Goal: Information Seeking & Learning: Learn about a topic

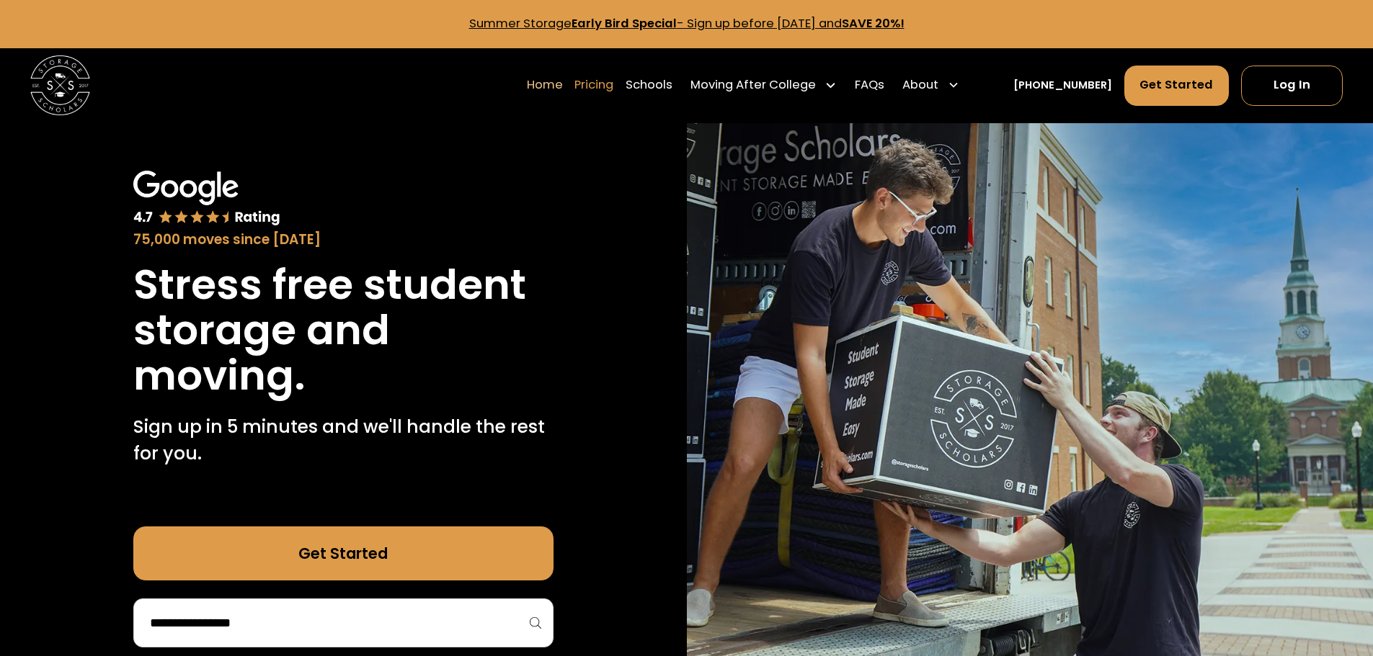
click at [610, 84] on link "Pricing" at bounding box center [593, 85] width 39 height 42
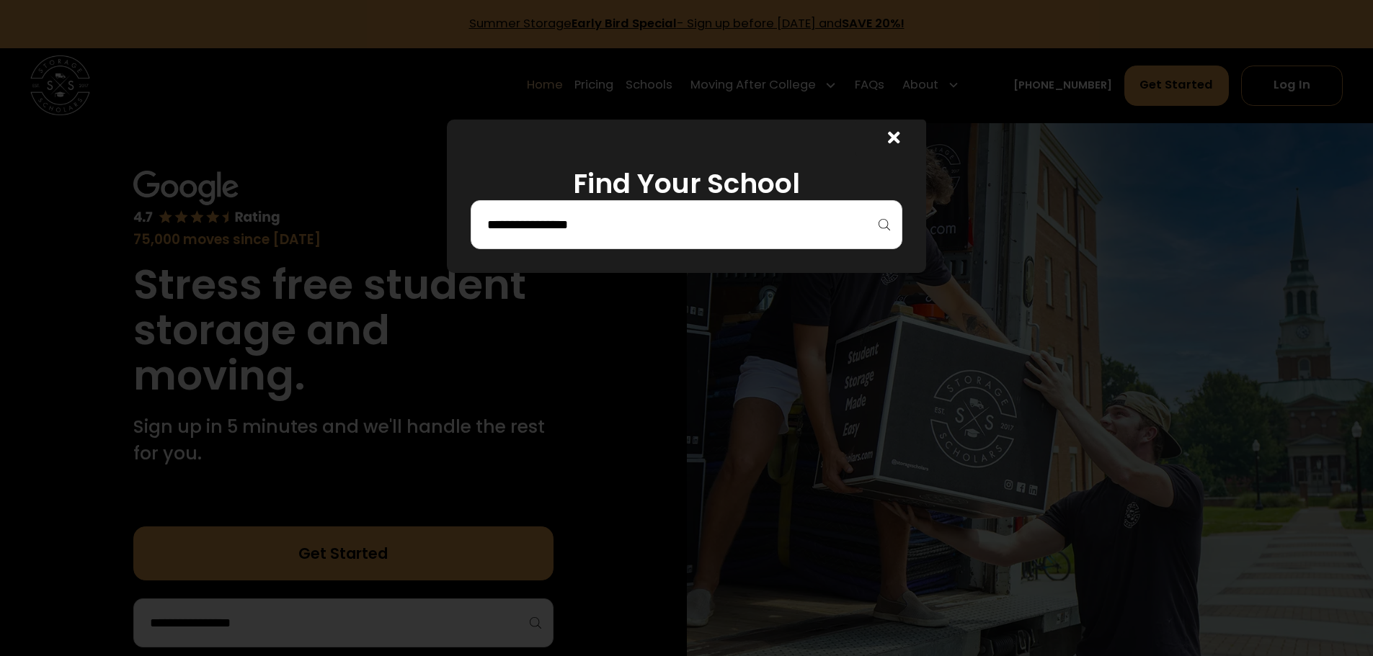
click at [645, 241] on div at bounding box center [686, 224] width 432 height 49
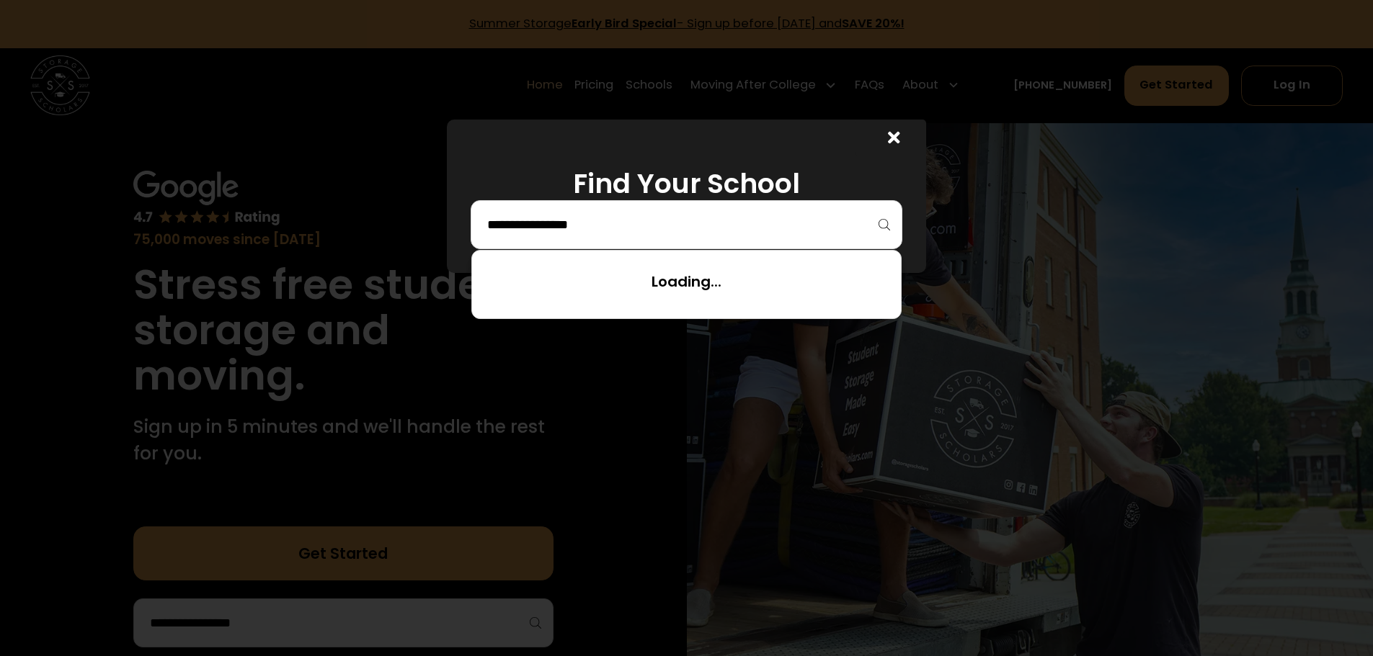
click at [622, 224] on input "search" at bounding box center [686, 225] width 401 height 24
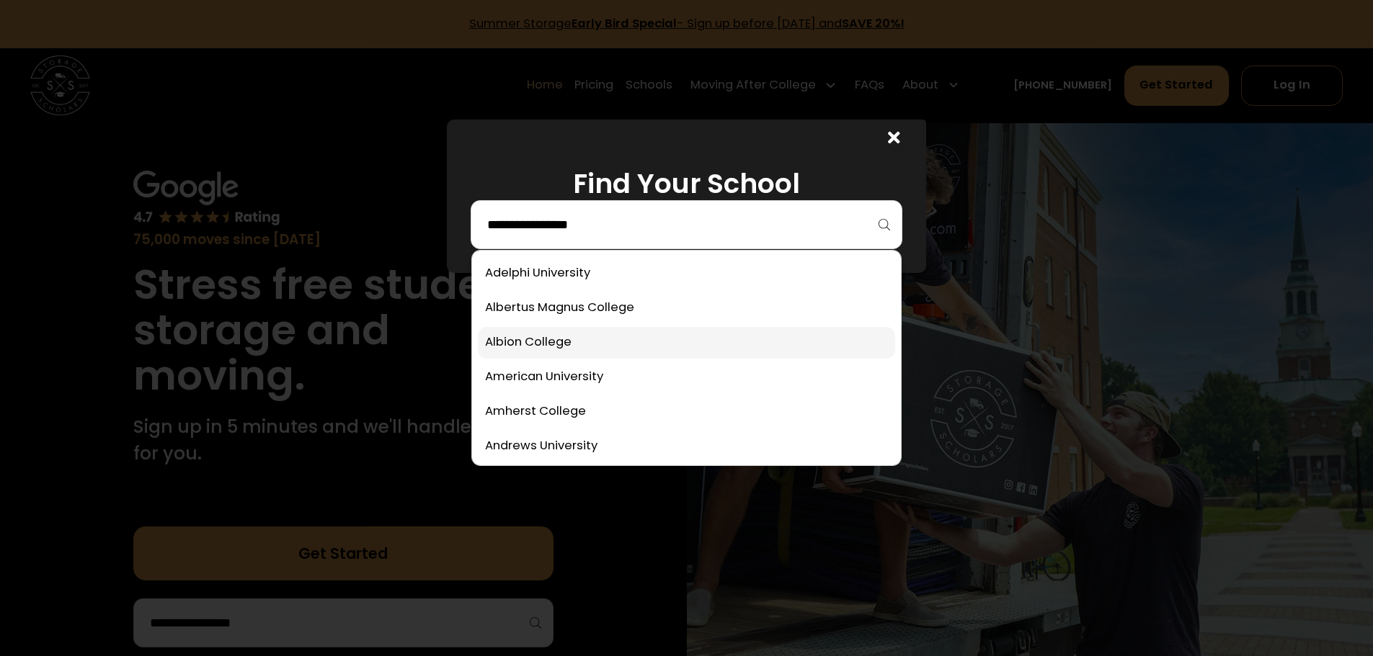
scroll to position [288, 0]
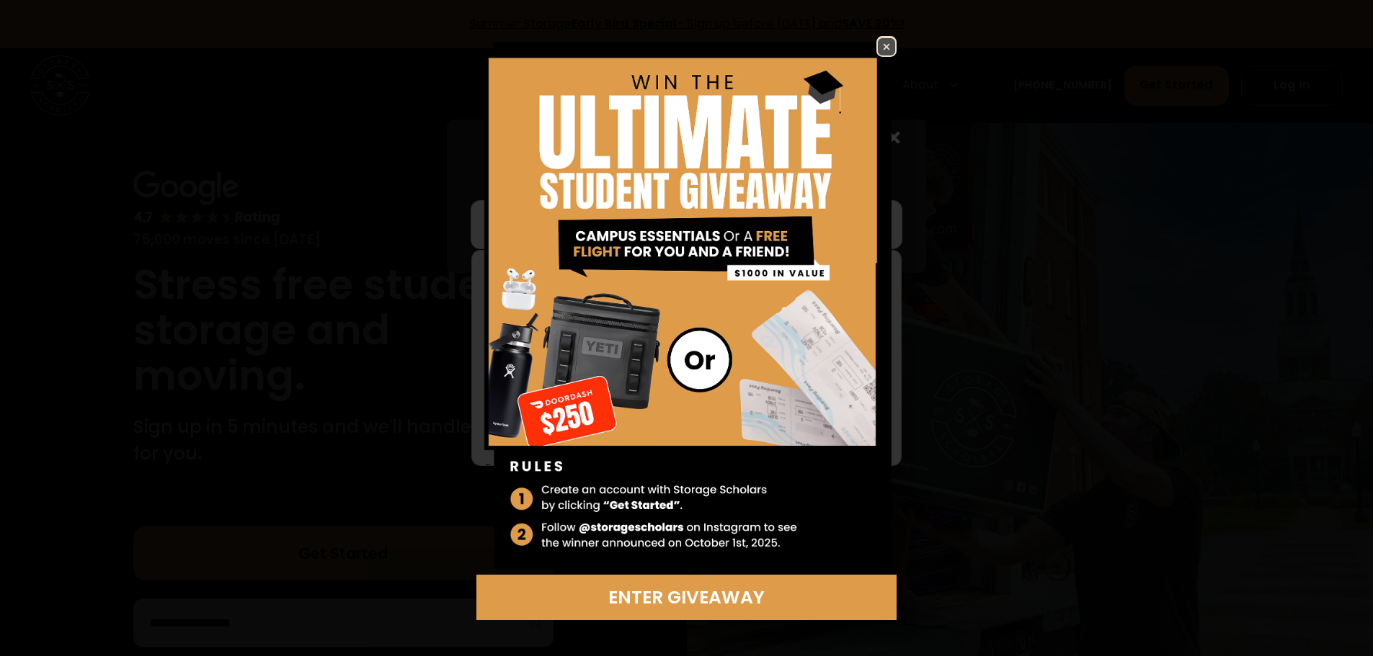
click at [891, 43] on img at bounding box center [886, 46] width 17 height 17
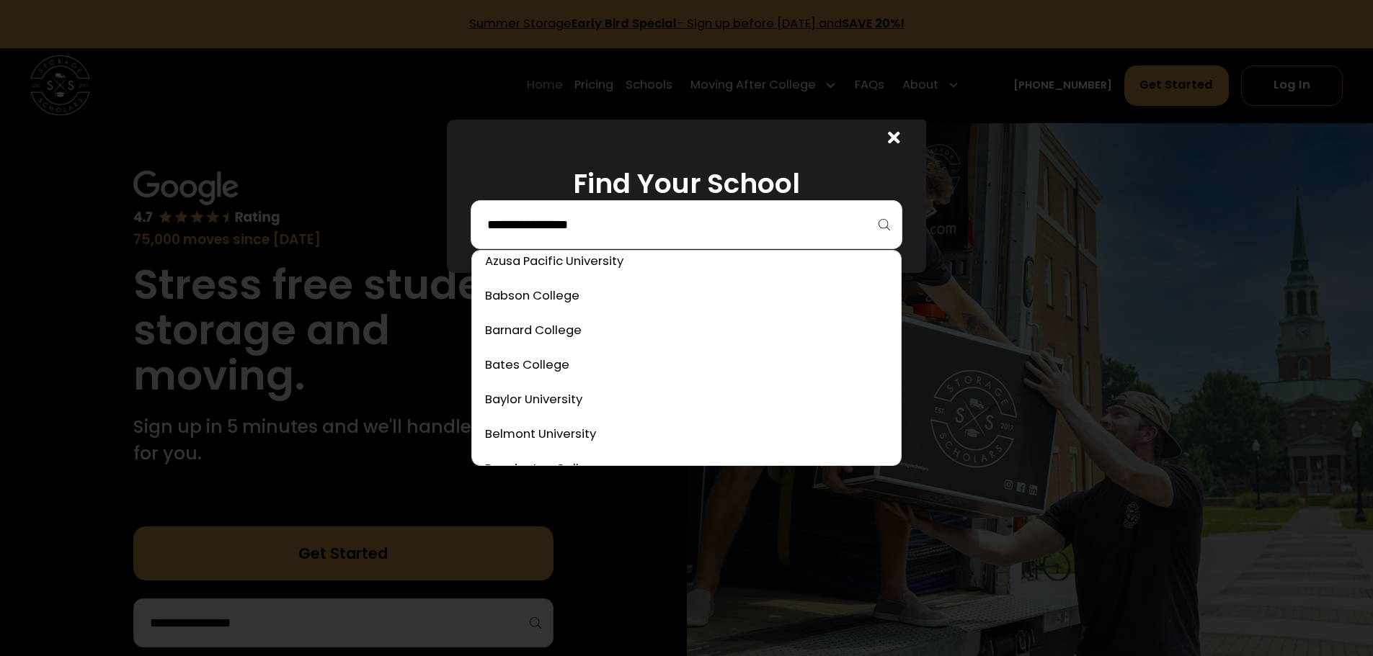
click at [762, 224] on input "search" at bounding box center [686, 225] width 401 height 24
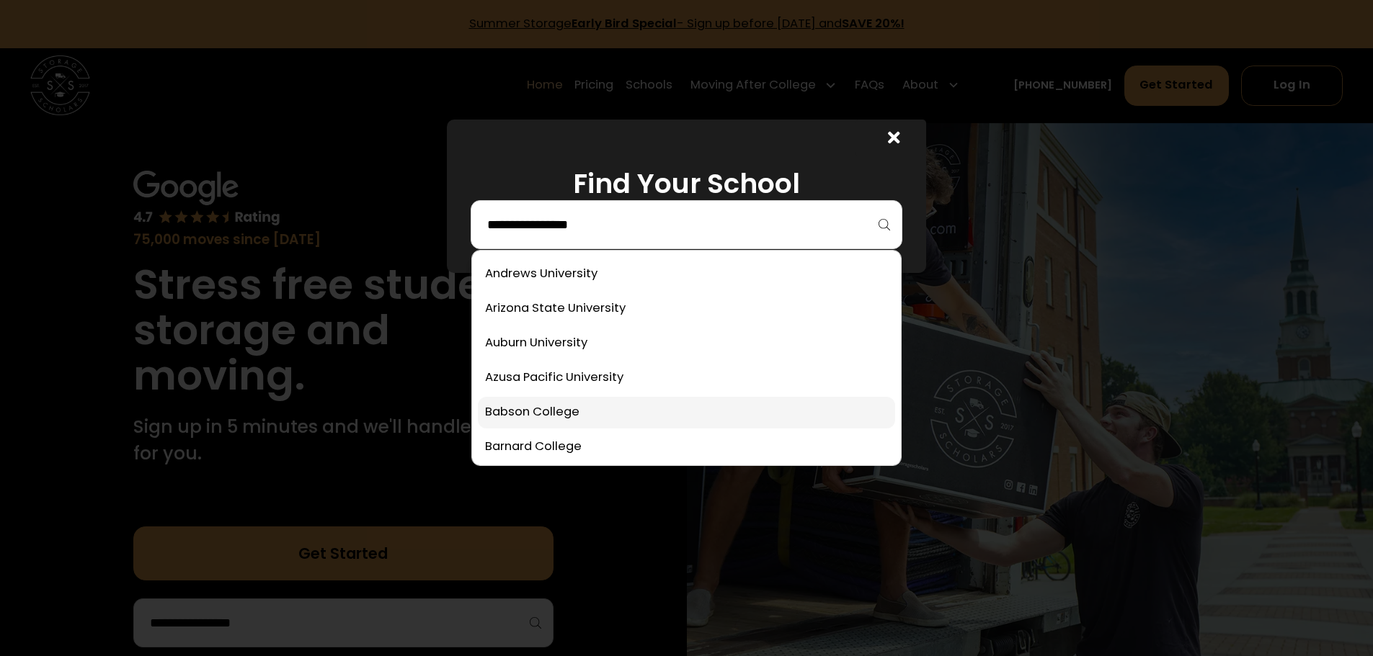
scroll to position [0, 0]
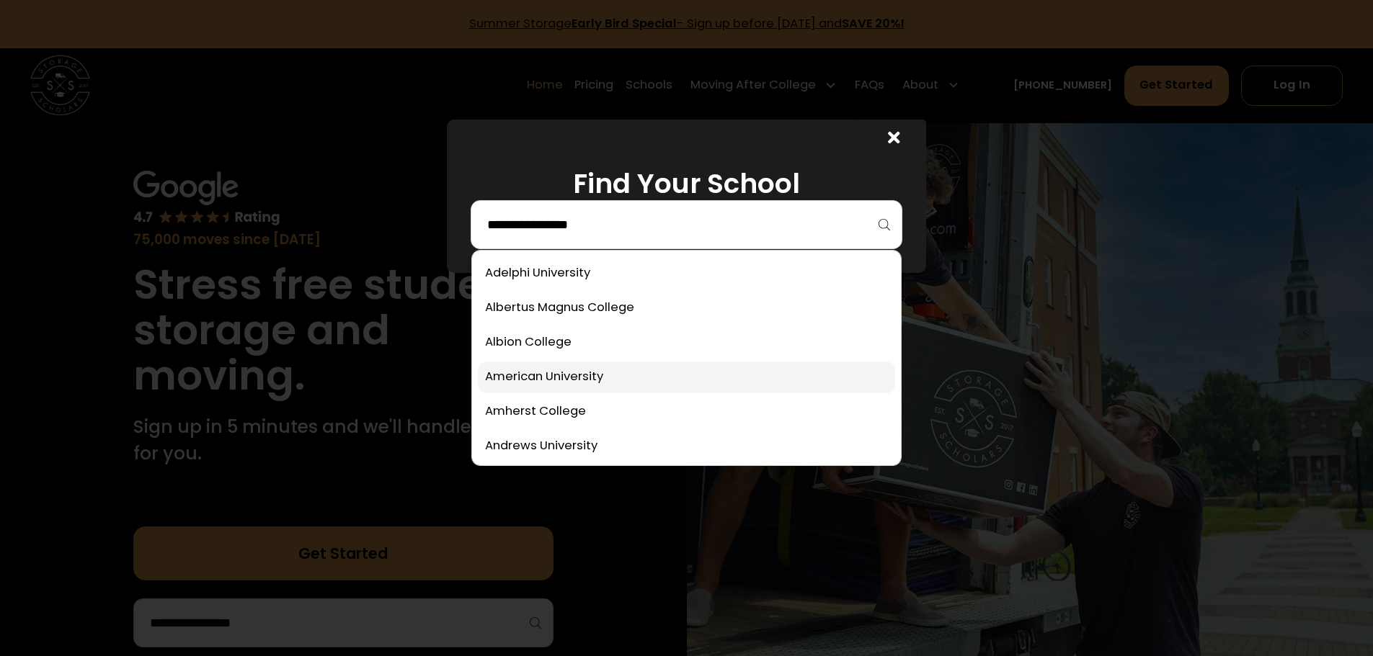
click at [629, 364] on link at bounding box center [686, 378] width 417 height 32
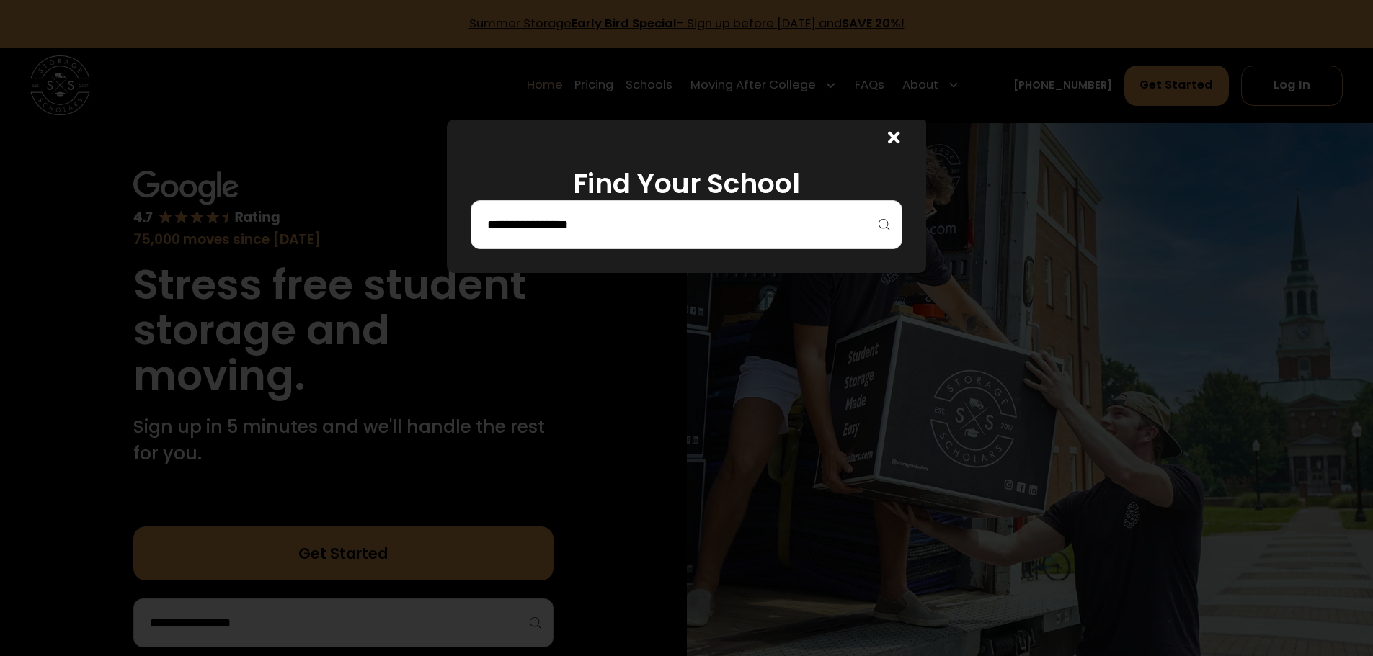
click at [759, 215] on input "search" at bounding box center [686, 225] width 401 height 24
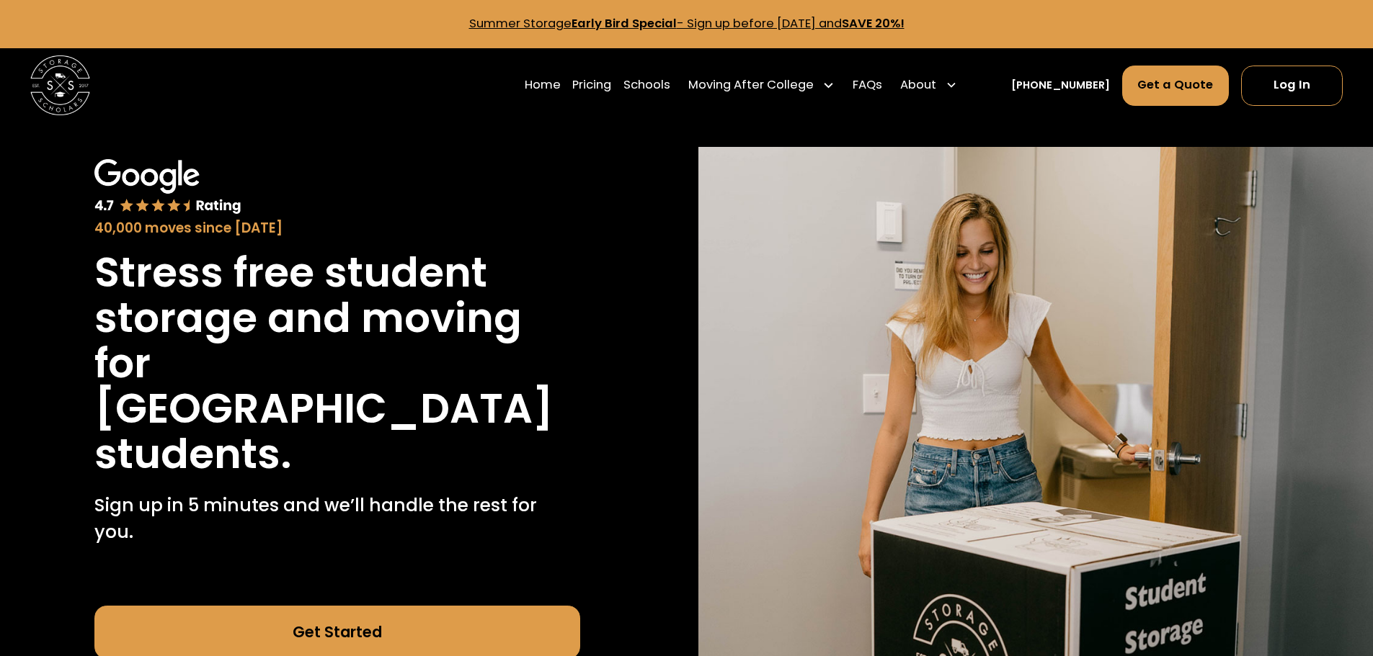
scroll to position [3574, 0]
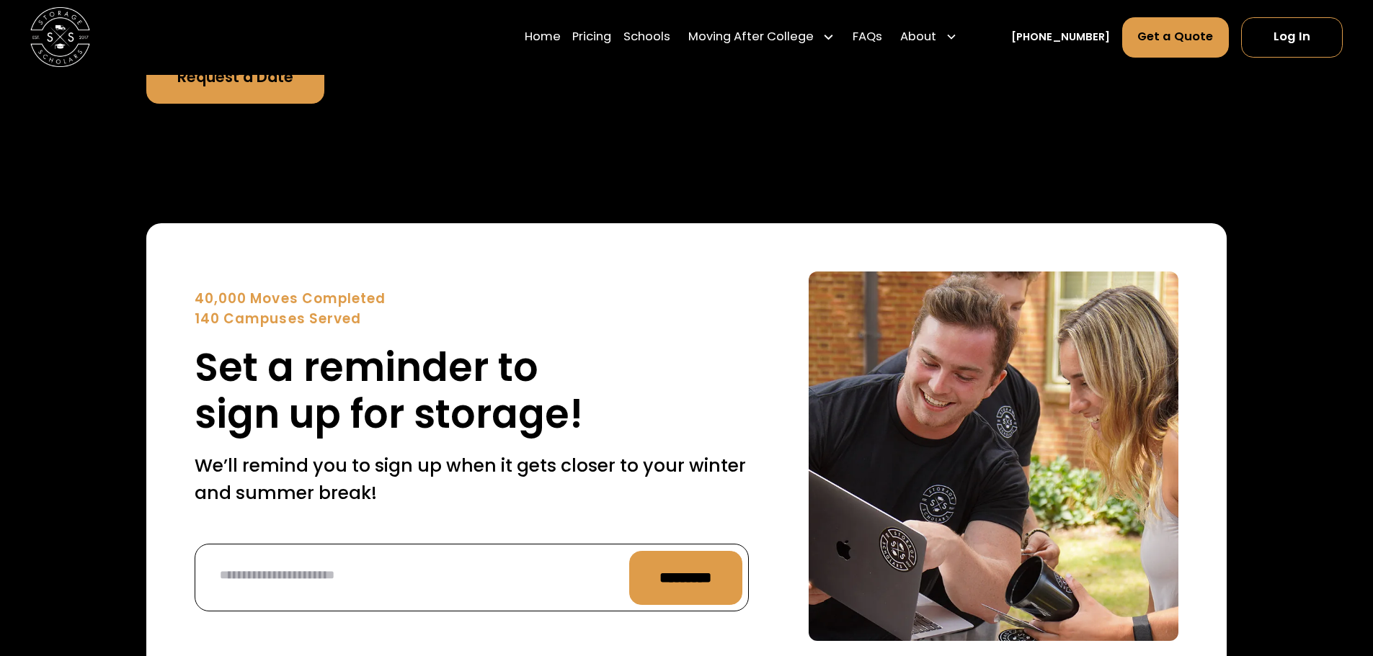
scroll to position [6017, 0]
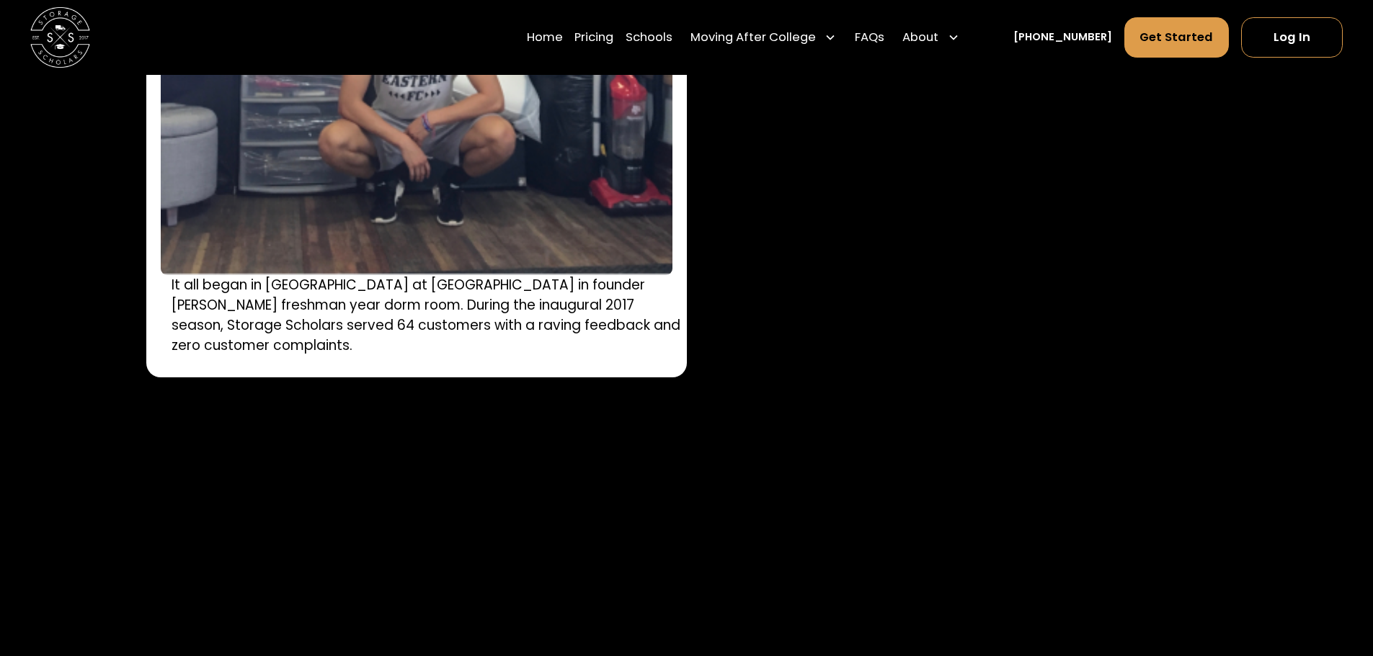
scroll to position [2450, 0]
